Goal: Check status: Check status

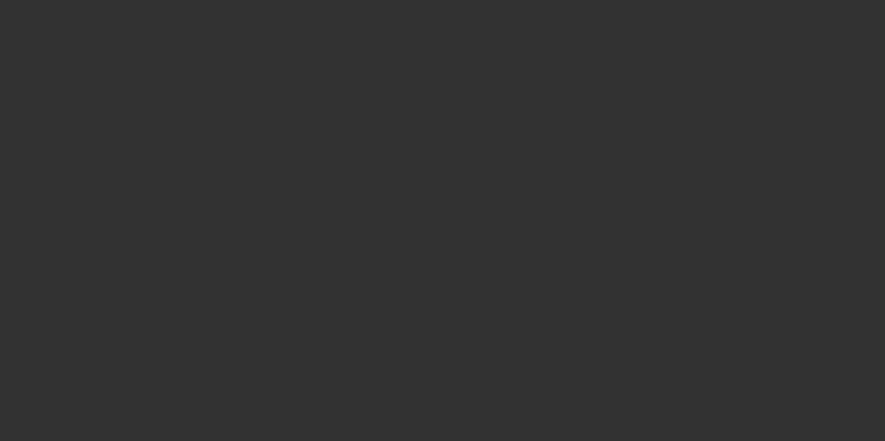
select select "4"
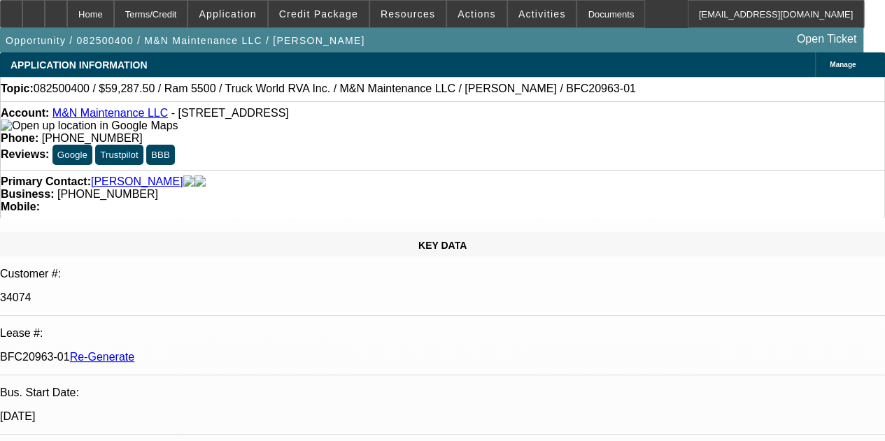
select select "0.1"
select select "0"
select select "6"
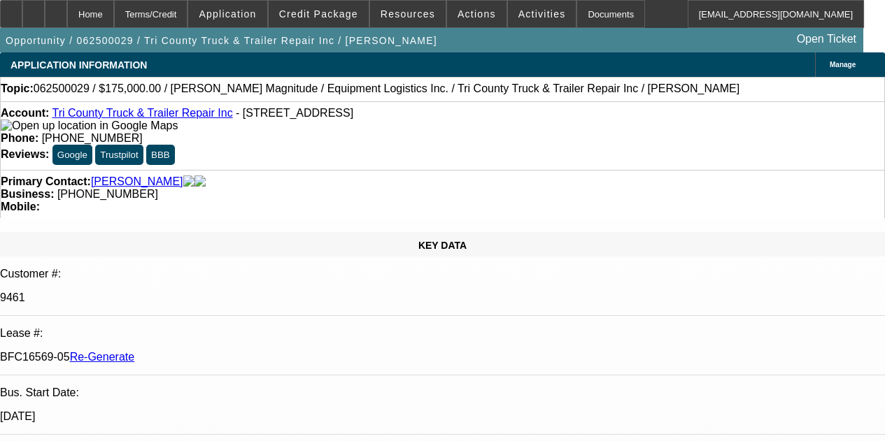
select select "4"
select select "0"
select select "6"
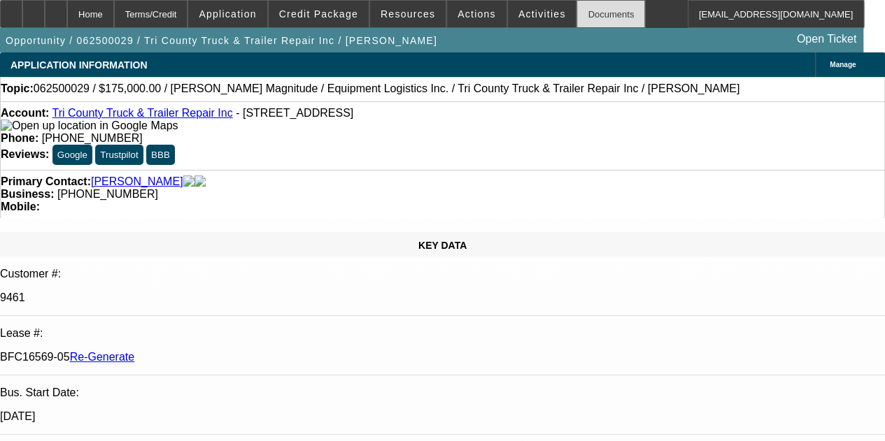
click at [586, 8] on div "Documents" at bounding box center [610, 14] width 69 height 28
click at [56, 9] on icon at bounding box center [56, 9] width 0 height 0
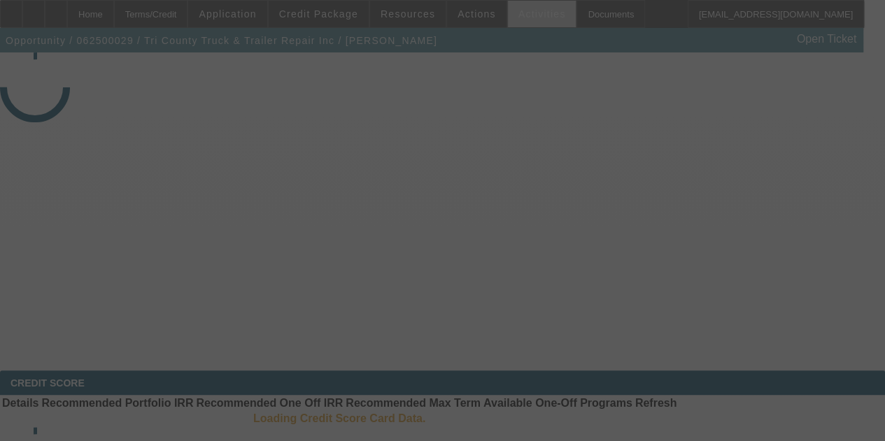
select select "4"
